Goal: Task Accomplishment & Management: Manage account settings

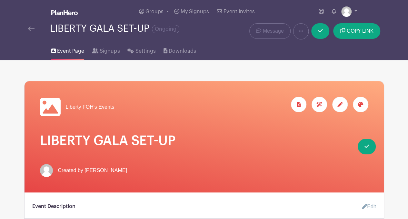
click at [32, 28] on img at bounding box center [31, 28] width 6 height 5
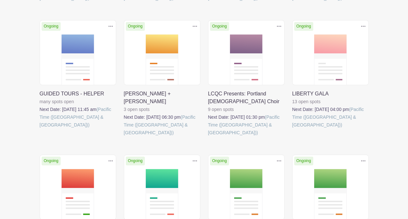
scroll to position [173, 0]
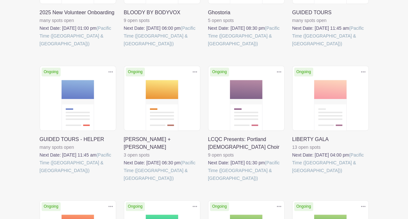
click at [293, 174] on link at bounding box center [293, 174] width 0 height 0
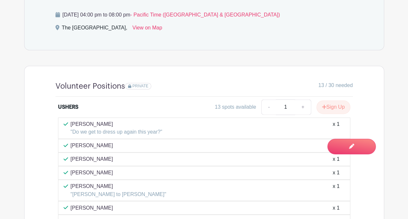
scroll to position [419, 0]
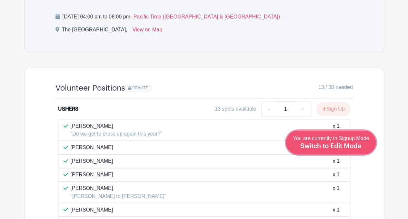
click at [353, 151] on link "Edit Event You are currently in Signup Mode Switch to Edit Mode" at bounding box center [331, 142] width 90 height 24
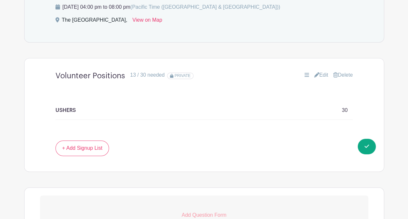
scroll to position [446, 0]
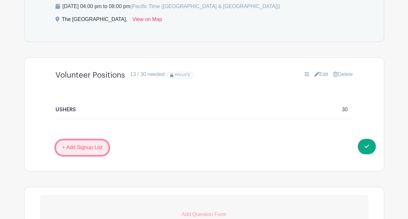
click at [97, 146] on link "+ Add Signup List" at bounding box center [83, 146] width 54 height 15
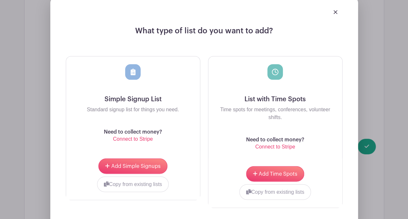
scroll to position [616, 0]
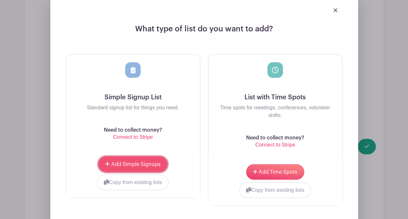
click at [152, 161] on span "Add Simple Signups" at bounding box center [135, 163] width 49 height 5
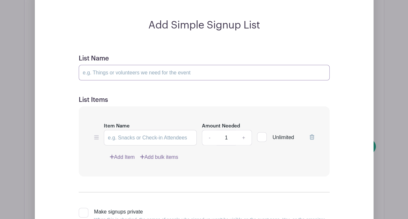
click at [140, 69] on input "List Name" at bounding box center [204, 72] width 251 height 15
type input "Employee Positions"
click at [125, 137] on input "Item Name" at bounding box center [150, 137] width 93 height 15
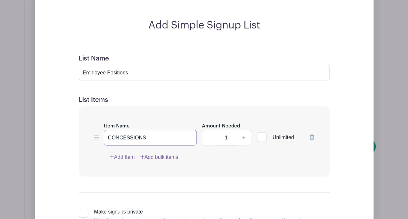
type input "CONCESSIONS"
click at [245, 136] on link "+" at bounding box center [244, 137] width 16 height 15
type input "2"
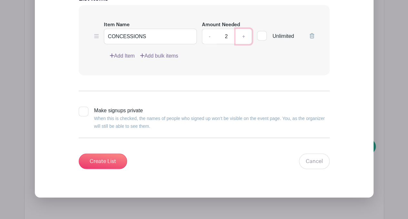
scroll to position [773, 0]
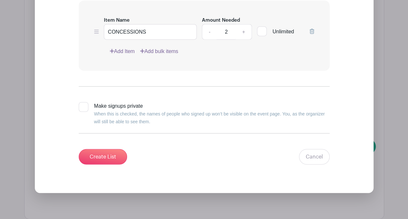
click at [81, 102] on input "Make signups private When this is checked, the names of people who signed up wo…" at bounding box center [81, 104] width 4 height 4
checkbox input "true"
click at [102, 158] on input "Create List" at bounding box center [103, 156] width 48 height 15
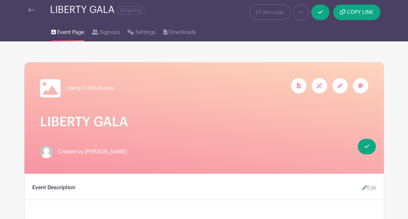
scroll to position [0, 0]
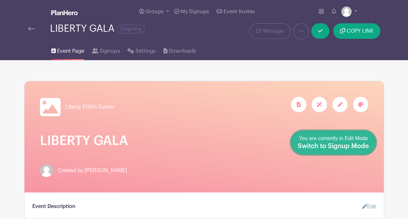
click at [364, 148] on span "Switch to Signup Mode" at bounding box center [333, 146] width 71 height 6
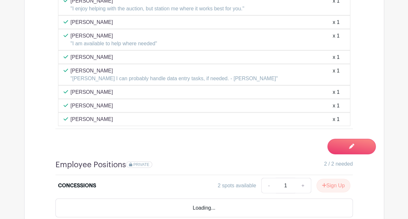
scroll to position [684, 0]
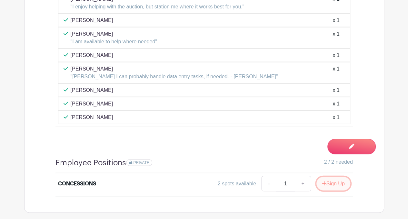
click at [333, 177] on button "Sign Up" at bounding box center [334, 184] width 34 height 14
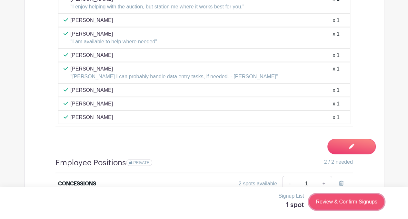
click at [325, 205] on link "Review & Confirm Signups" at bounding box center [346, 201] width 75 height 15
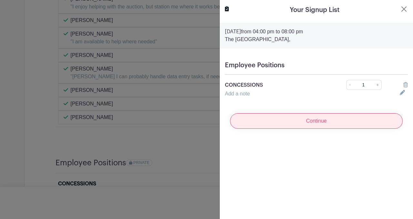
click at [271, 122] on input "Continue" at bounding box center [316, 120] width 173 height 15
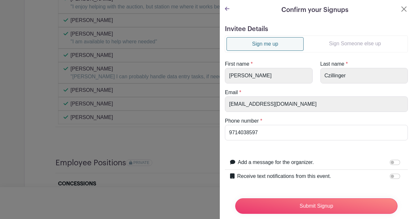
click at [352, 41] on link "Sign Someone else up" at bounding box center [355, 43] width 103 height 13
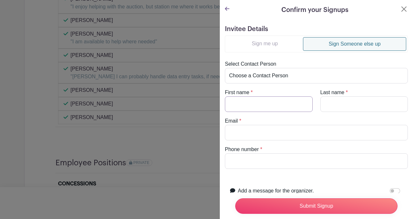
click at [244, 102] on input "First name" at bounding box center [269, 103] width 88 height 15
type input "[PERSON_NAME]"
click at [329, 100] on input "Last name" at bounding box center [365, 103] width 88 height 15
type input "[PERSON_NAME]"
click at [231, 130] on input "Email" at bounding box center [316, 132] width 183 height 15
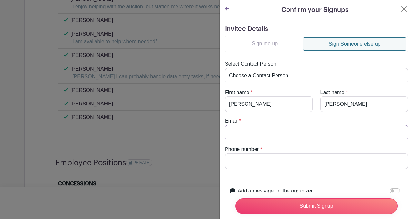
type input "[PERSON_NAME][EMAIL_ADDRESS][PERSON_NAME][DOMAIN_NAME]"
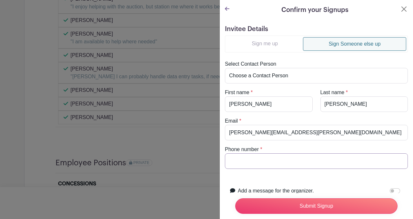
click at [238, 160] on input "Phone number" at bounding box center [316, 160] width 183 height 15
type input "0000000000"
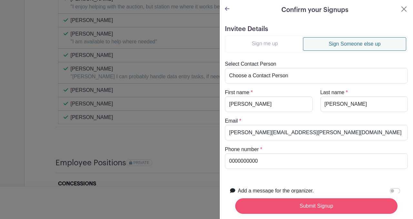
click at [273, 201] on input "Submit Signup" at bounding box center [316, 205] width 162 height 15
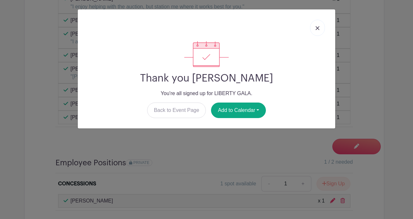
click at [319, 28] on img at bounding box center [318, 28] width 4 height 4
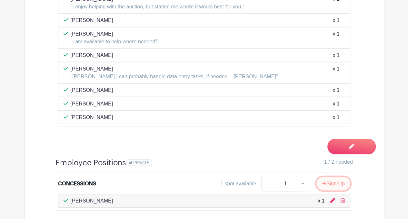
click at [335, 179] on button "Sign Up" at bounding box center [334, 184] width 34 height 14
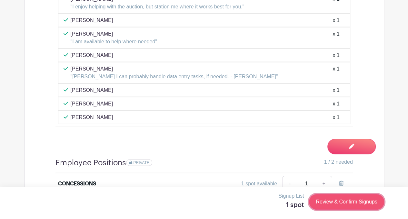
click at [367, 201] on link "Review & Confirm Signups" at bounding box center [346, 201] width 75 height 15
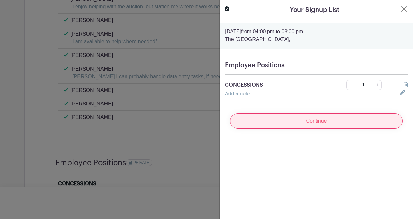
click at [317, 119] on input "Continue" at bounding box center [316, 120] width 173 height 15
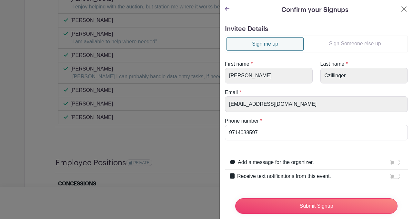
click at [343, 38] on link "Sign Someone else up" at bounding box center [355, 43] width 103 height 13
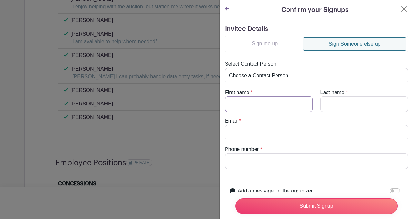
click at [263, 103] on input "First name" at bounding box center [269, 103] width 88 height 15
type input "[PERSON_NAME]"
click at [327, 108] on input "Last name" at bounding box center [365, 103] width 88 height 15
type input "[PERSON_NAME]"
click at [237, 132] on input "Email" at bounding box center [316, 132] width 183 height 15
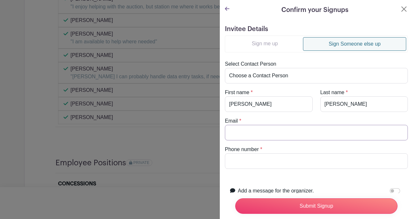
type input "[EMAIL_ADDRESS][DOMAIN_NAME]"
click at [239, 160] on input "Phone number" at bounding box center [316, 160] width 183 height 15
type input "0000000000"
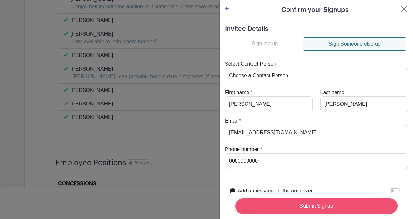
click at [300, 203] on input "Submit Signup" at bounding box center [316, 205] width 162 height 15
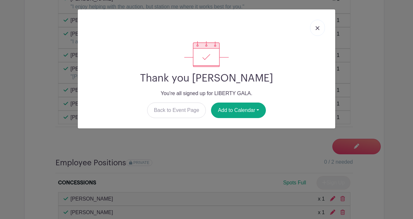
click at [319, 28] on img at bounding box center [318, 28] width 4 height 4
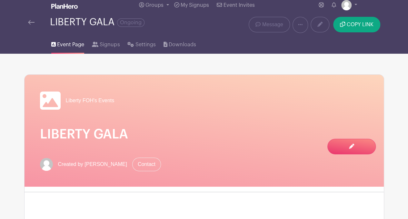
scroll to position [0, 0]
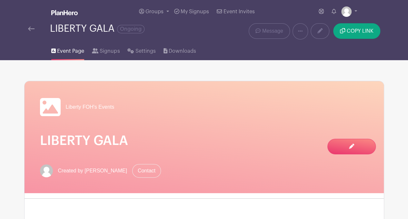
click at [32, 30] on img at bounding box center [31, 28] width 6 height 5
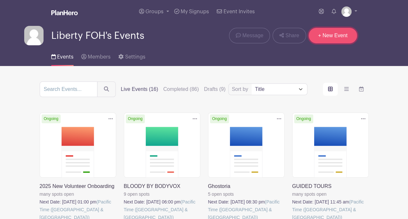
click at [331, 35] on link "+ New Event" at bounding box center [333, 35] width 48 height 15
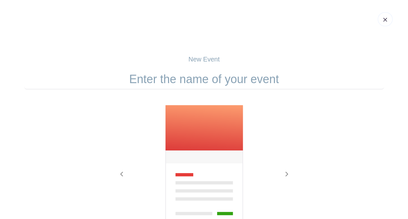
click at [184, 85] on input "text" at bounding box center [204, 79] width 360 height 20
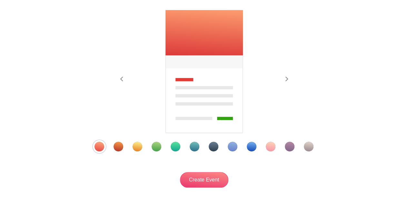
scroll to position [96, 0]
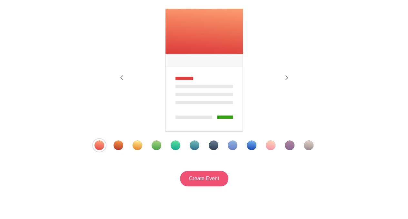
type input "METAPHYSICAL FAIR"
click at [206, 181] on input "Create Event" at bounding box center [204, 177] width 48 height 15
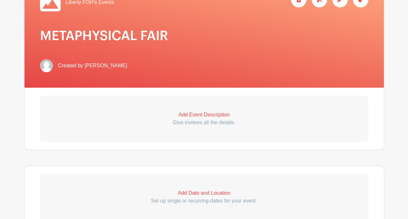
scroll to position [123, 0]
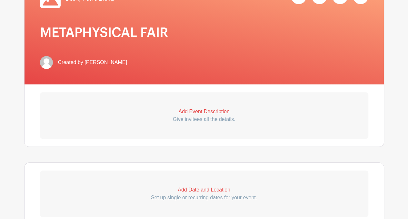
click at [217, 112] on p "Add Event Description" at bounding box center [204, 112] width 329 height 8
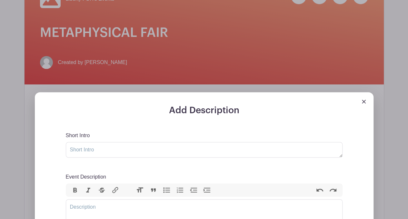
click at [364, 100] on img at bounding box center [364, 101] width 4 height 4
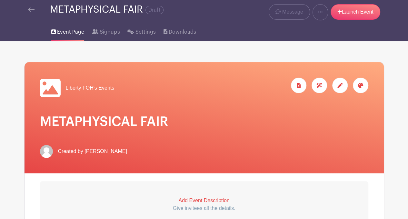
scroll to position [0, 0]
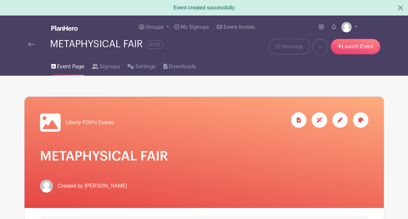
click at [30, 43] on img at bounding box center [31, 44] width 6 height 5
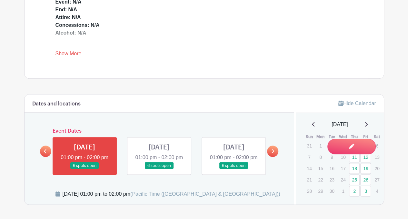
scroll to position [295, 0]
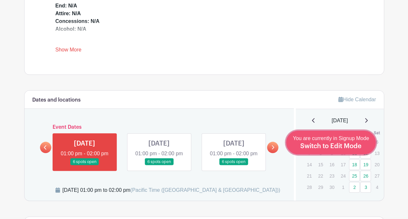
click at [337, 149] on span "Switch to Edit Mode" at bounding box center [331, 146] width 61 height 6
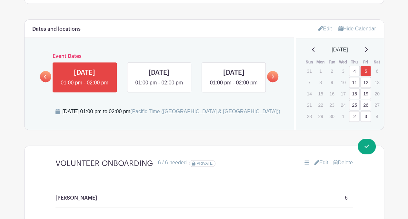
scroll to position [369, 0]
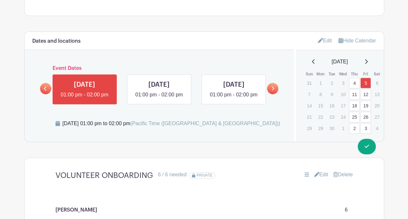
click at [327, 41] on link "Edit" at bounding box center [325, 40] width 14 height 11
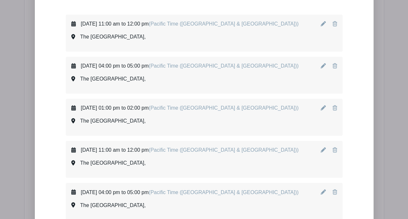
scroll to position [429, 0]
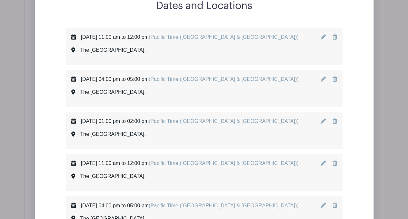
click at [335, 35] on icon at bounding box center [335, 36] width 5 height 5
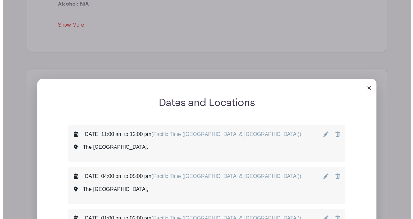
scroll to position [334, 0]
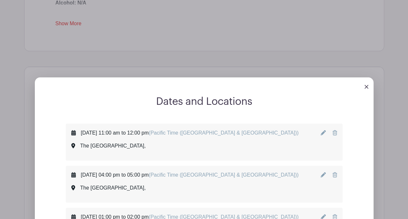
click at [366, 86] on img at bounding box center [367, 87] width 4 height 4
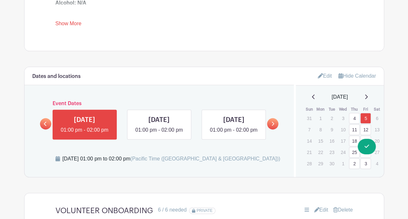
click at [320, 76] on icon at bounding box center [320, 75] width 5 height 5
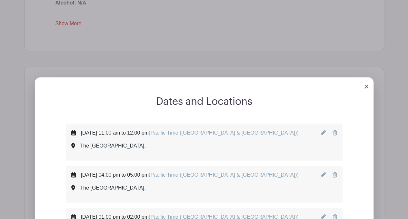
click at [366, 87] on img at bounding box center [367, 87] width 4 height 4
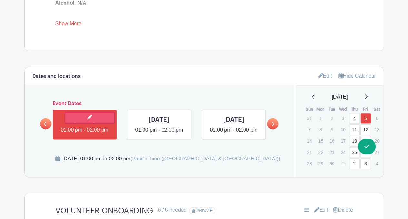
click at [90, 117] on icon at bounding box center [90, 117] width 5 height 5
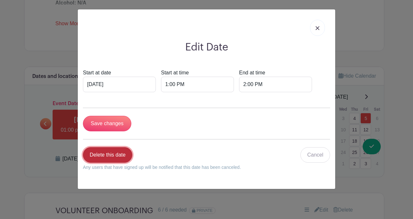
click at [117, 152] on link "Delete this date" at bounding box center [107, 154] width 49 height 15
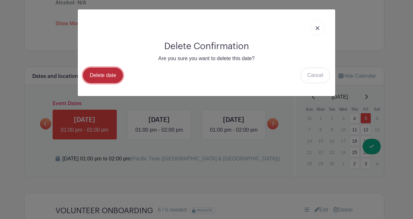
click at [105, 73] on link "Delete date" at bounding box center [103, 74] width 40 height 15
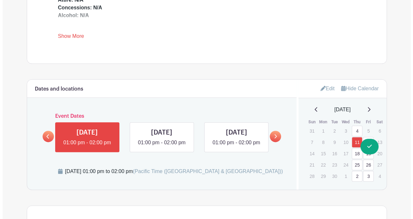
scroll to position [341, 0]
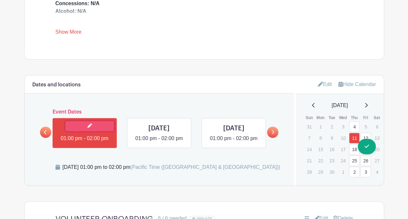
click at [88, 126] on icon at bounding box center [90, 125] width 5 height 5
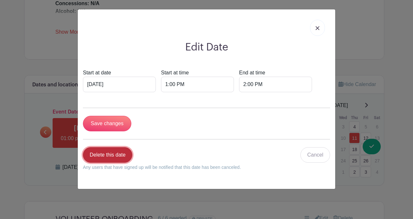
click at [114, 155] on link "Delete this date" at bounding box center [107, 154] width 49 height 15
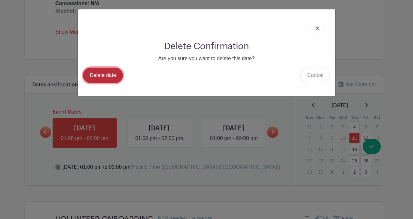
click at [110, 77] on link "Delete date" at bounding box center [103, 74] width 40 height 15
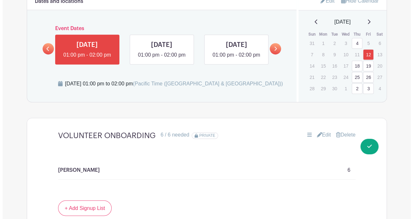
scroll to position [427, 0]
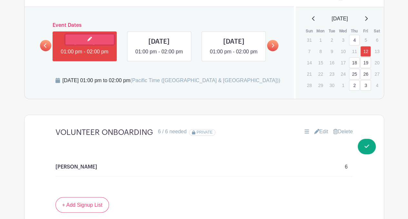
click at [82, 38] on link at bounding box center [90, 39] width 48 height 10
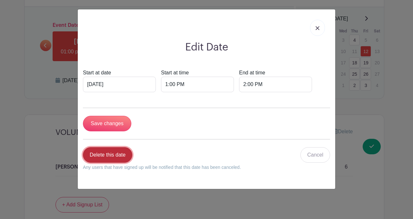
click at [102, 155] on link "Delete this date" at bounding box center [107, 154] width 49 height 15
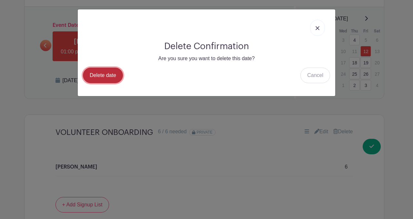
click at [107, 72] on link "Delete date" at bounding box center [103, 74] width 40 height 15
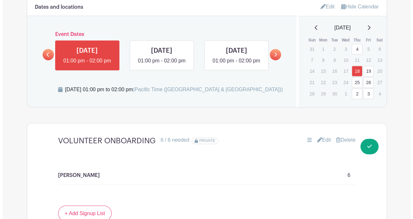
scroll to position [428, 0]
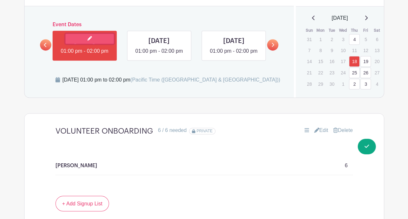
click at [89, 37] on icon at bounding box center [90, 38] width 5 height 5
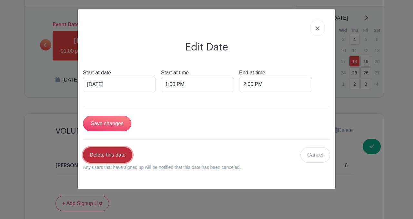
click at [101, 153] on link "Delete this date" at bounding box center [107, 154] width 49 height 15
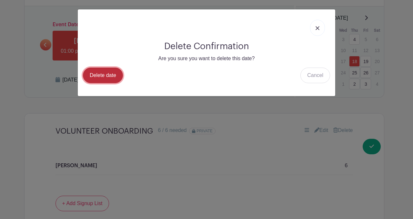
click at [103, 69] on link "Delete date" at bounding box center [103, 74] width 40 height 15
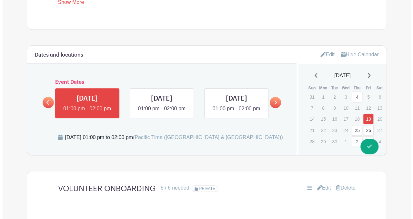
scroll to position [371, 0]
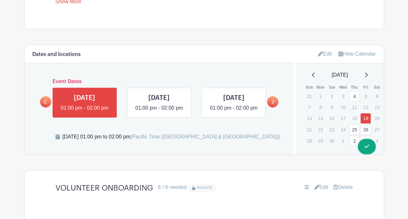
click at [273, 104] on icon at bounding box center [273, 101] width 3 height 5
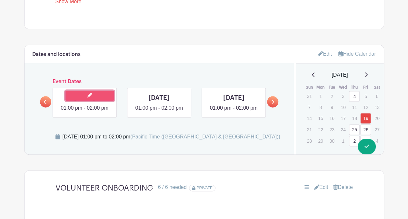
click at [94, 99] on link at bounding box center [90, 95] width 48 height 10
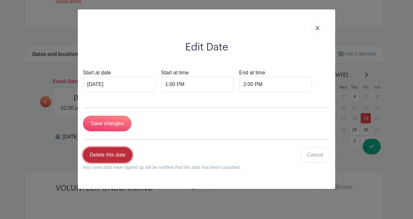
click at [109, 156] on link "Delete this date" at bounding box center [107, 154] width 49 height 15
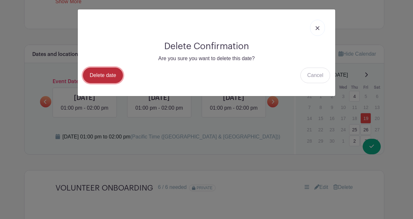
click at [111, 68] on link "Delete date" at bounding box center [103, 74] width 40 height 15
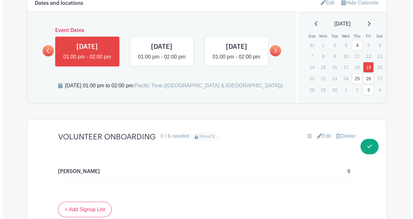
scroll to position [425, 0]
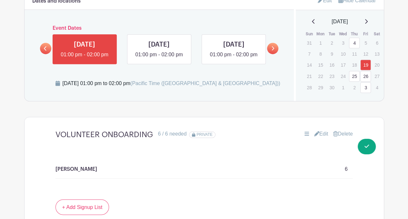
click at [366, 88] on link "3" at bounding box center [366, 87] width 11 height 11
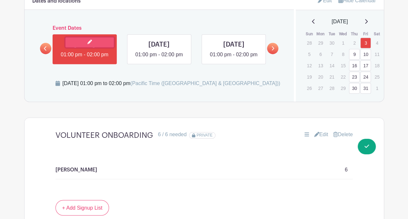
click at [90, 43] on icon at bounding box center [90, 41] width 5 height 5
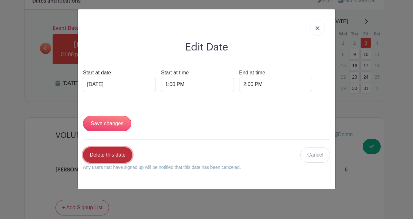
click at [104, 153] on link "Delete this date" at bounding box center [107, 154] width 49 height 15
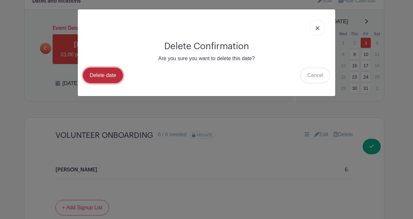
click at [107, 74] on link "Delete date" at bounding box center [103, 74] width 40 height 15
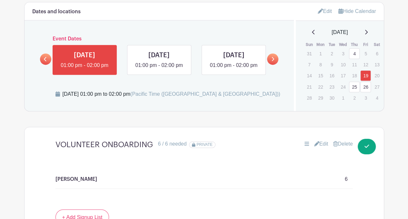
scroll to position [412, 0]
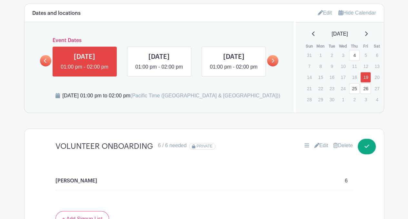
click at [274, 63] on icon at bounding box center [273, 60] width 3 height 5
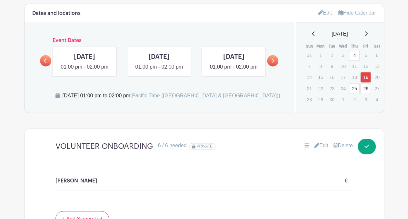
click at [274, 63] on icon at bounding box center [273, 60] width 3 height 5
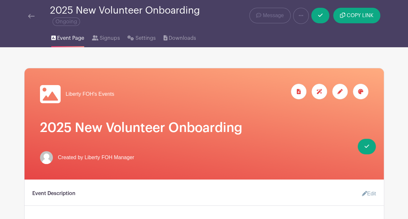
scroll to position [0, 0]
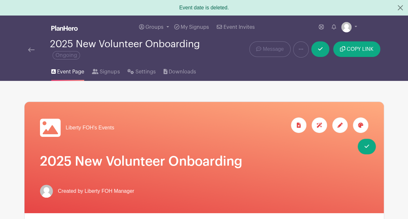
click at [30, 48] on img at bounding box center [31, 49] width 6 height 5
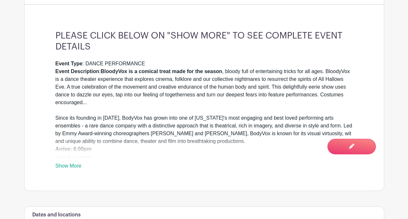
scroll to position [196, 0]
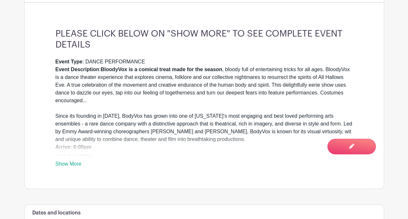
click at [73, 161] on link "Show More" at bounding box center [69, 165] width 26 height 8
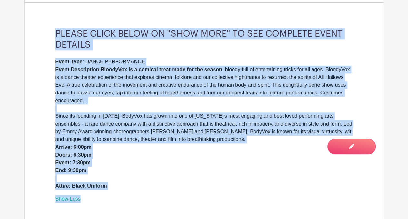
drag, startPoint x: 56, startPoint y: 31, endPoint x: 115, endPoint y: 189, distance: 168.3
click at [115, 189] on div "PLEASE CLICK BELOW ON "SHOW MORE" TO SEE COMPLETE EVENT DETAILS Event Type : DA…" at bounding box center [204, 115] width 329 height 215
drag, startPoint x: 115, startPoint y: 189, endPoint x: 89, endPoint y: 185, distance: 26.1
copy div "PLEASE CLICK BELOW ON "SHOW MORE" TO SEE COMPLETE EVENT DETAILS Event Type : DA…"
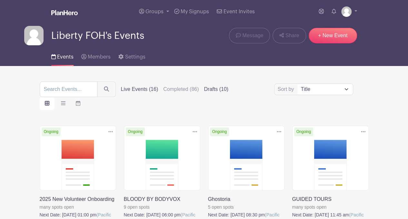
click at [210, 90] on label "Drafts (10)" at bounding box center [216, 89] width 25 height 8
click at [0, 0] on input "Drafts (10)" at bounding box center [0, 0] width 0 height 0
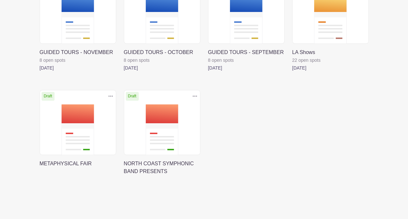
scroll to position [266, 0]
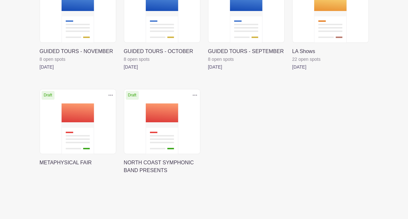
click at [40, 166] on link at bounding box center [40, 166] width 0 height 0
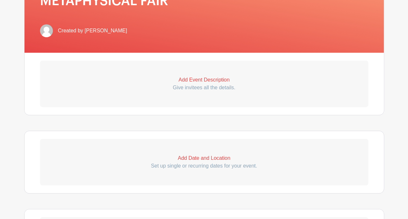
scroll to position [146, 0]
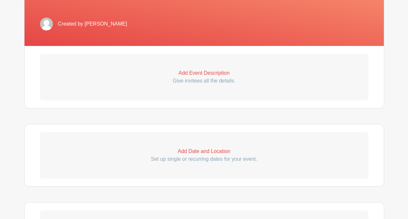
click at [203, 72] on p "Add Event Description" at bounding box center [204, 73] width 329 height 8
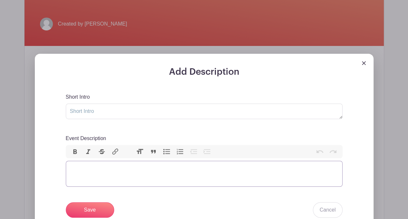
click at [95, 162] on trix-editor "Event Description" at bounding box center [204, 173] width 277 height 26
click at [97, 162] on trix-editor "Event Description" at bounding box center [204, 173] width 277 height 26
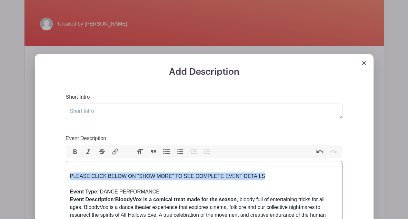
drag, startPoint x: 268, startPoint y: 176, endPoint x: 67, endPoint y: 174, distance: 200.2
copy div "PLEASE CLICK BELOW ON "SHOW MORE" TO SEE COMPLETE EVENT DETAILS"
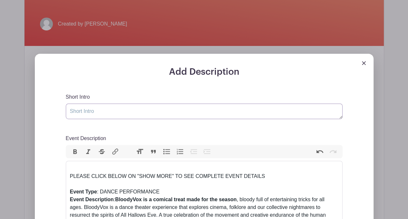
click at [93, 113] on textarea "Short Intro" at bounding box center [204, 110] width 277 height 15
paste textarea "PLEASE CLICK BELOW ON "SHOW MORE" TO SEE COMPLETE EVENT DETAILS"
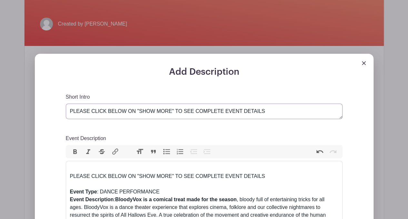
type textarea "PLEASE CLICK BELOW ON "SHOW MORE" TO SEE COMPLETE EVENT DETAILS"
drag, startPoint x: 69, startPoint y: 168, endPoint x: 271, endPoint y: 171, distance: 201.5
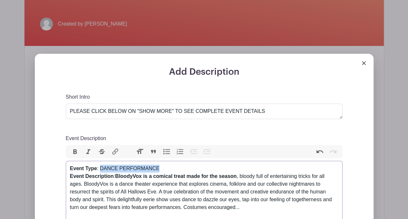
drag, startPoint x: 100, startPoint y: 167, endPoint x: 165, endPoint y: 167, distance: 65.2
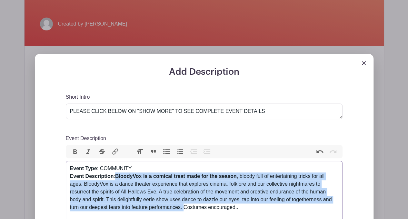
drag, startPoint x: 117, startPoint y: 177, endPoint x: 165, endPoint y: 206, distance: 56.2
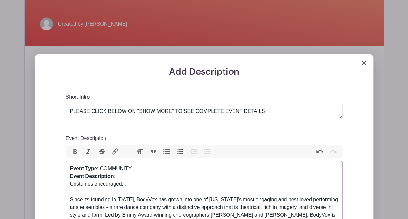
click at [165, 206] on div "Event Type : COMMUNITY Event Description : Costumes encouraged... Since its fou…" at bounding box center [204, 218] width 269 height 108
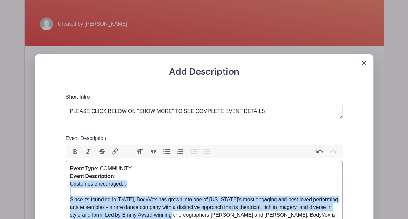
scroll to position [151, 0]
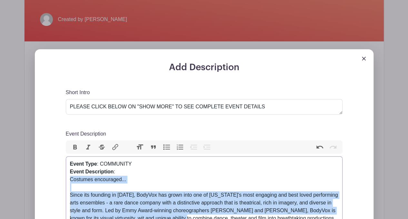
drag, startPoint x: 71, startPoint y: 183, endPoint x: 177, endPoint y: 215, distance: 110.5
click at [177, 215] on div "Event Type : COMMUNITY Event Description : Costumes encouraged... Since its fou…" at bounding box center [204, 214] width 269 height 108
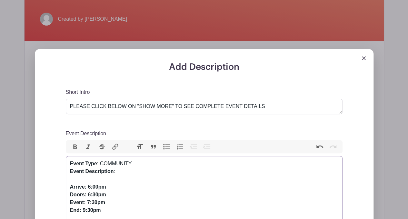
click at [88, 185] on strong "Arrive: 6:00pm Doors: 6:30pm Event: 7:30pm End: 9:30pm Attire: Black Uniform" at bounding box center [96, 206] width 52 height 44
click at [87, 201] on strong "Arrive: 2:30pm Doors: 3:00pm Event: 7:30pm End: 9:30pm Attire: Black Uniform" at bounding box center [96, 206] width 52 height 44
click at [81, 208] on strong "Arrive: 2:30pm Doors: 3:00pm Event: 3:O0pm End: 9:30pm Attire: Black Uniform" at bounding box center [96, 206] width 52 height 44
click at [123, 173] on div "Event Type : COMMUNITY Event Description : Arrive: 2:30pm Doors: 3:00pm Event: …" at bounding box center [204, 195] width 269 height 70
drag, startPoint x: 134, startPoint y: 170, endPoint x: 185, endPoint y: 172, distance: 51.1
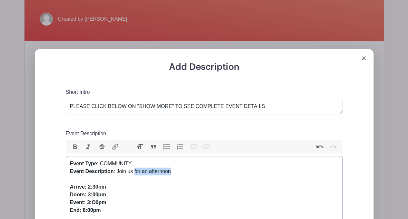
click at [185, 172] on div "Event Type : COMMUNITY Event Description : Join us for an afternoon Arrive: 2:3…" at bounding box center [204, 195] width 269 height 70
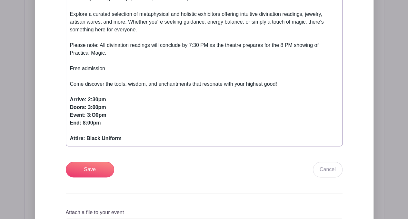
scroll to position [332, 0]
type trix-editor "<div><strong>Event Type</strong>: COMMUNITY<br><strong>Event Description</stron…"
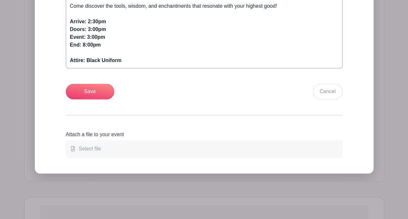
scroll to position [416, 0]
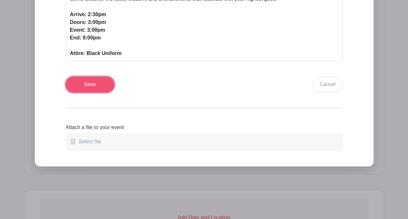
click at [85, 86] on input "Save" at bounding box center [90, 84] width 48 height 15
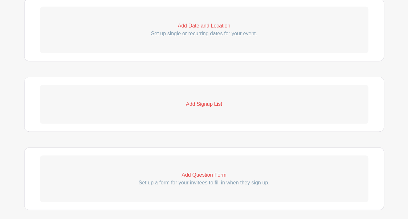
click at [209, 26] on p "Add Date and Location" at bounding box center [204, 26] width 329 height 8
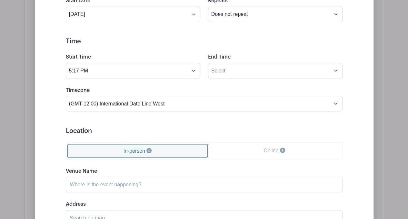
scroll to position [491, 0]
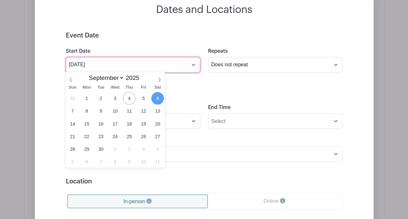
click at [192, 66] on input "[DATE]" at bounding box center [133, 64] width 135 height 15
click at [160, 80] on icon at bounding box center [159, 79] width 5 height 5
select select "9"
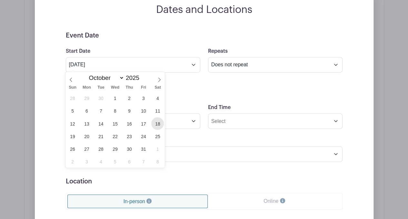
click at [156, 122] on span "18" at bounding box center [157, 123] width 13 height 13
type input "[DATE]"
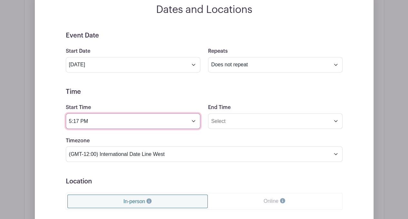
click at [193, 120] on input "5:17 PM" at bounding box center [133, 120] width 135 height 15
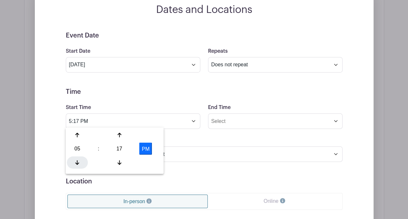
click at [79, 160] on icon at bounding box center [78, 162] width 4 height 5
click at [121, 138] on div at bounding box center [119, 135] width 21 height 12
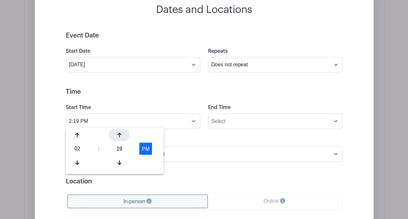
click at [121, 138] on div at bounding box center [119, 135] width 21 height 12
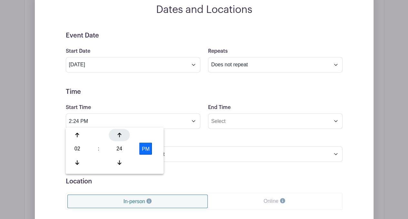
click at [121, 138] on div at bounding box center [119, 135] width 21 height 12
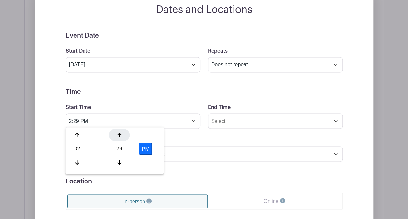
click at [121, 138] on div at bounding box center [119, 135] width 21 height 12
click at [121, 161] on icon at bounding box center [120, 162] width 4 height 5
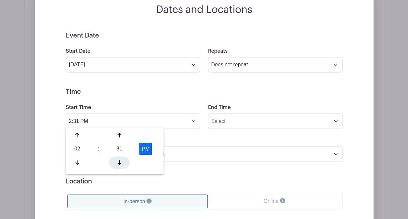
type input "2:30 PM"
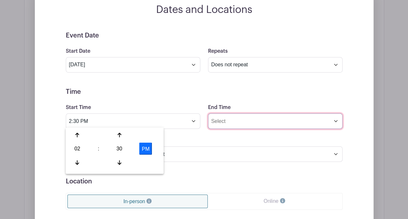
click at [249, 118] on input "End Time" at bounding box center [275, 120] width 135 height 15
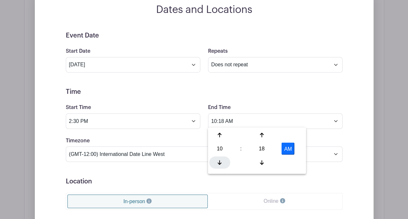
click at [223, 159] on div at bounding box center [220, 162] width 21 height 12
click at [222, 135] on div at bounding box center [220, 135] width 21 height 12
click at [262, 161] on icon at bounding box center [262, 162] width 4 height 5
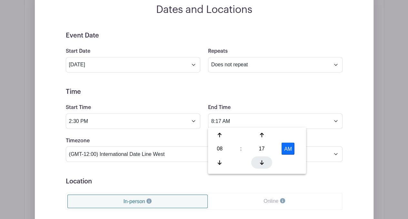
click at [262, 161] on icon at bounding box center [262, 162] width 4 height 5
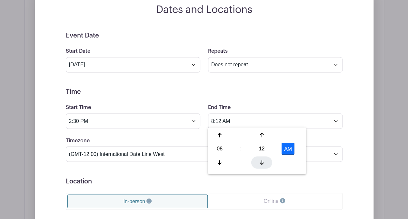
click at [262, 161] on icon at bounding box center [262, 162] width 4 height 5
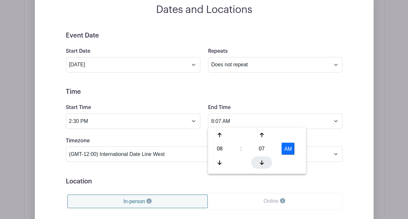
click at [262, 161] on icon at bounding box center [262, 162] width 4 height 5
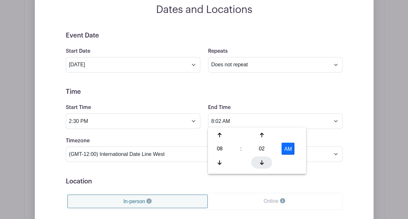
click at [262, 161] on icon at bounding box center [262, 162] width 4 height 5
click at [293, 147] on button "AM" at bounding box center [288, 148] width 13 height 12
type input "8:00 PM"
click at [338, 88] on h5 "Time" at bounding box center [204, 92] width 277 height 8
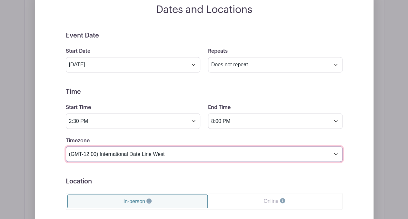
click at [336, 152] on select "(GMT-12:00) International Date Line West (GMT-11:00) [US_STATE] (GMT-11:00) [GE…" at bounding box center [204, 153] width 277 height 15
select select "Pacific Time ([GEOGRAPHIC_DATA] & [GEOGRAPHIC_DATA])"
click at [66, 146] on select "(GMT-12:00) International Date Line West (GMT-11:00) [US_STATE] (GMT-11:00) [GE…" at bounding box center [204, 153] width 277 height 15
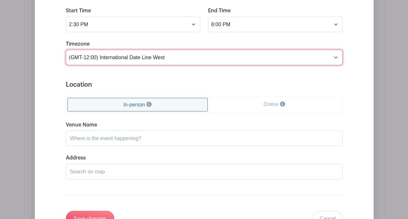
scroll to position [593, 0]
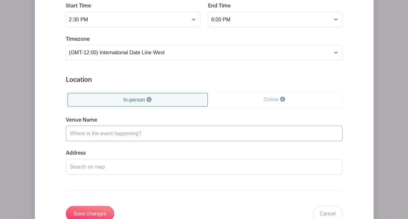
click at [160, 128] on input "Venue Name" at bounding box center [204, 132] width 277 height 15
type input "The [GEOGRAPHIC_DATA]"
click at [101, 208] on input "Save changes" at bounding box center [90, 212] width 48 height 15
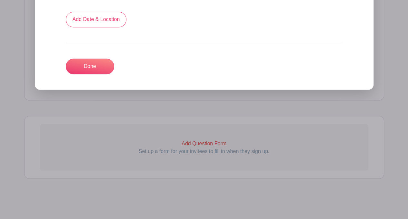
scroll to position [510, 0]
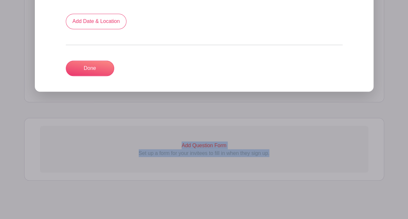
drag, startPoint x: 411, startPoint y: 175, endPoint x: 410, endPoint y: 152, distance: 22.9
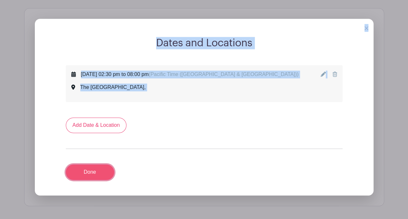
click at [86, 167] on link "Done" at bounding box center [90, 171] width 48 height 15
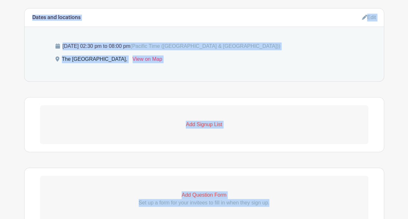
click at [256, 130] on link "Add Signup List" at bounding box center [204, 124] width 329 height 39
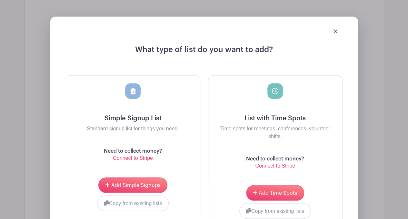
scroll to position [529, 0]
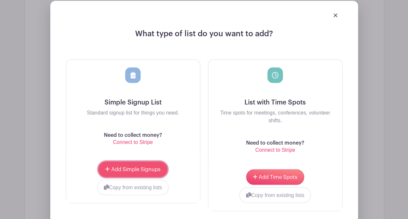
click at [144, 166] on span "Add Simple Signups" at bounding box center [135, 168] width 49 height 5
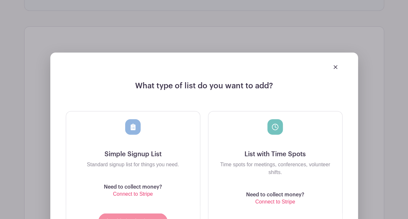
scroll to position [581, 0]
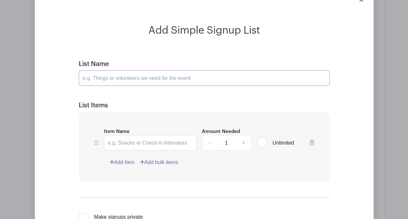
click at [213, 74] on input "List Name" at bounding box center [204, 77] width 251 height 15
type input "Volunteer Positions"
click at [136, 146] on input "Item Name" at bounding box center [150, 142] width 93 height 15
type input "[PERSON_NAME]"
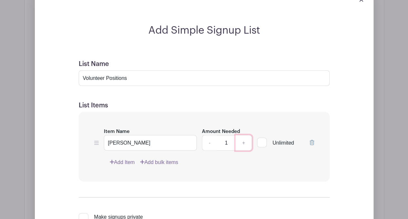
click at [244, 140] on link "+" at bounding box center [244, 142] width 16 height 15
type input "4"
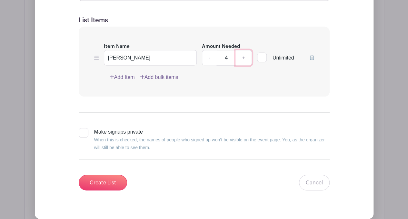
scroll to position [667, 0]
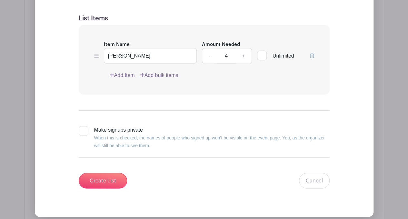
click at [84, 128] on div at bounding box center [84, 131] width 10 height 10
click at [83, 128] on input "Make signups private When this is checked, the names of people who signed up wo…" at bounding box center [81, 128] width 4 height 4
checkbox input "true"
click at [99, 182] on input "Create List" at bounding box center [103, 180] width 48 height 15
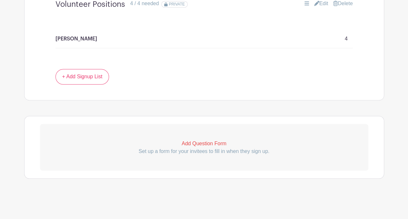
scroll to position [515, 0]
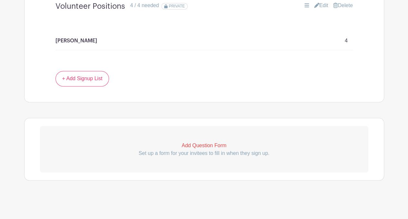
drag, startPoint x: 411, startPoint y: 198, endPoint x: 397, endPoint y: 144, distance: 56.0
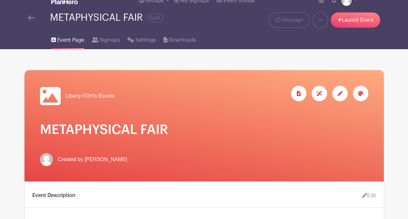
scroll to position [0, 0]
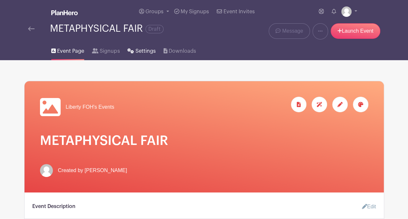
click at [133, 53] on link "Settings" at bounding box center [142, 49] width 28 height 21
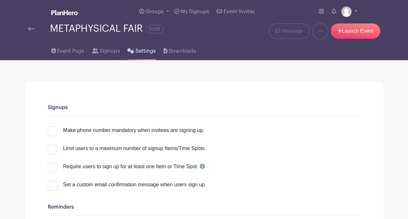
click at [52, 133] on div at bounding box center [53, 131] width 10 height 10
click at [52, 130] on input "Make phone number mandatory when invitees are signing up." at bounding box center [50, 128] width 4 height 4
checkbox input "true"
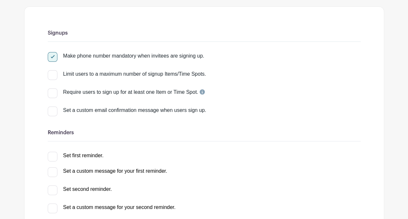
scroll to position [77, 0]
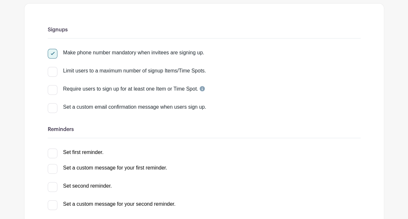
click at [53, 156] on div at bounding box center [53, 153] width 10 height 10
click at [52, 152] on input "Set first reminder." at bounding box center [50, 150] width 4 height 4
checkbox input "true"
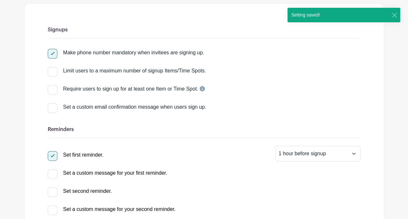
click at [51, 190] on input "Set second reminder." at bounding box center [50, 189] width 4 height 4
select select "2"
checkbox input "true"
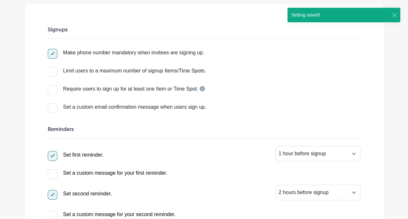
scroll to position [0, 0]
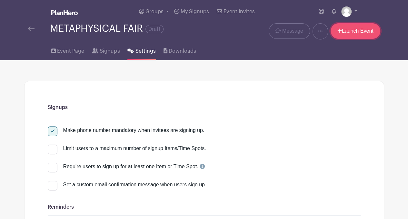
click at [365, 31] on link "Launch Event" at bounding box center [356, 30] width 50 height 15
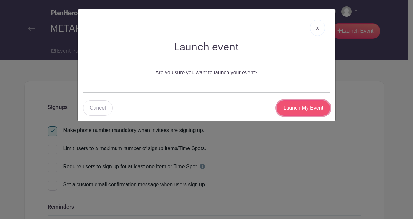
click at [295, 108] on input "Launch My Event" at bounding box center [304, 107] width 54 height 15
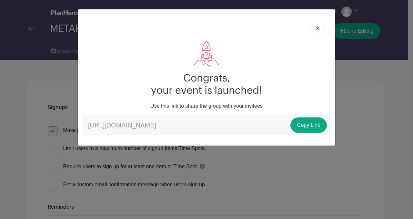
click at [318, 27] on img at bounding box center [318, 28] width 4 height 4
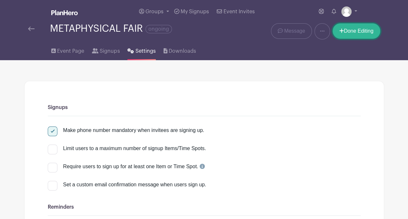
click at [358, 32] on link "Done Editing" at bounding box center [357, 30] width 48 height 15
